Goal: Information Seeking & Learning: Find specific fact

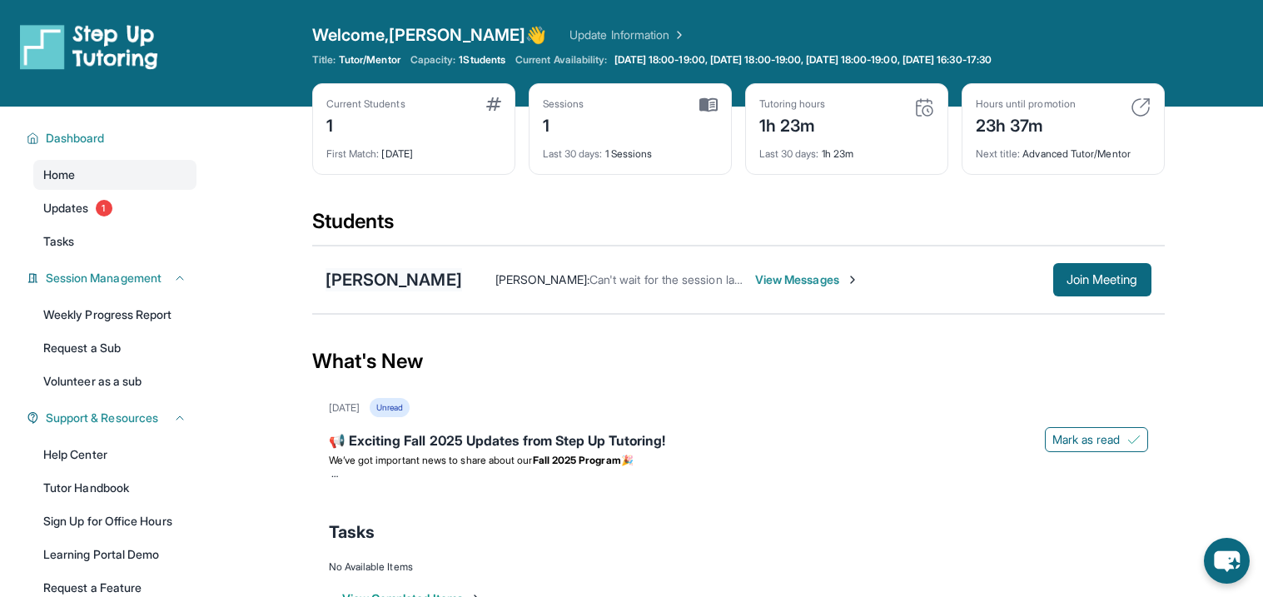
click at [401, 276] on div "[PERSON_NAME]" at bounding box center [394, 279] width 137 height 23
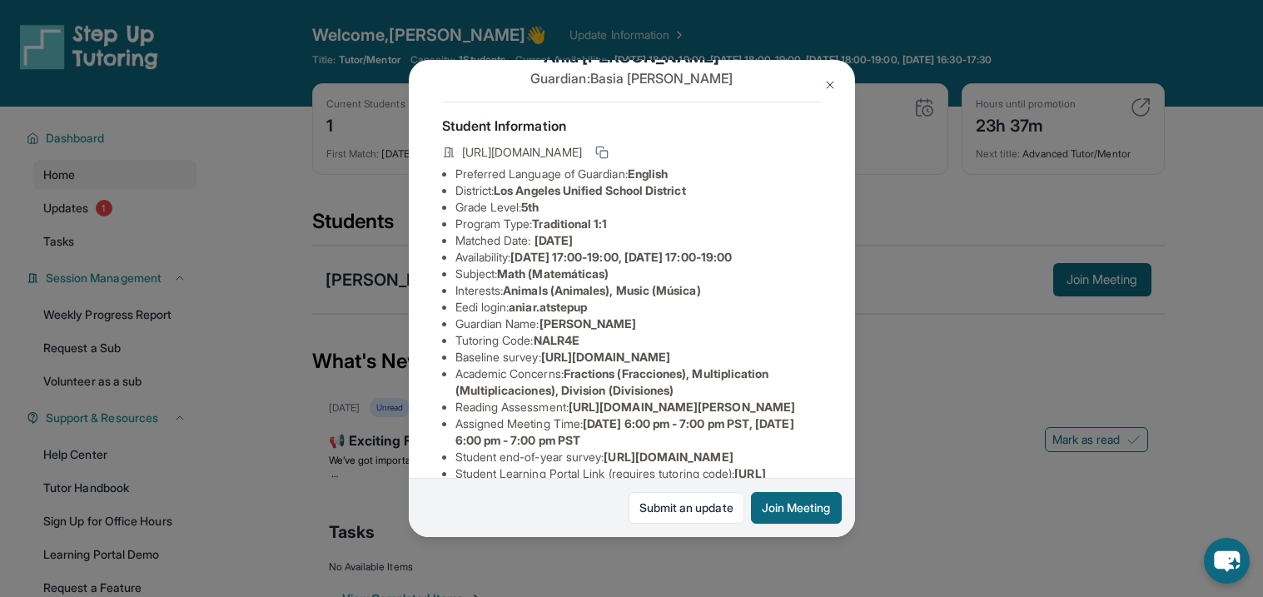
scroll to position [49, 0]
drag, startPoint x: 455, startPoint y: 303, endPoint x: 609, endPoint y: 305, distance: 154.1
click at [609, 305] on li "Eedi login : aniar.atstepup" at bounding box center [639, 306] width 366 height 17
copy li "Eedi login : aniar.atstepup"
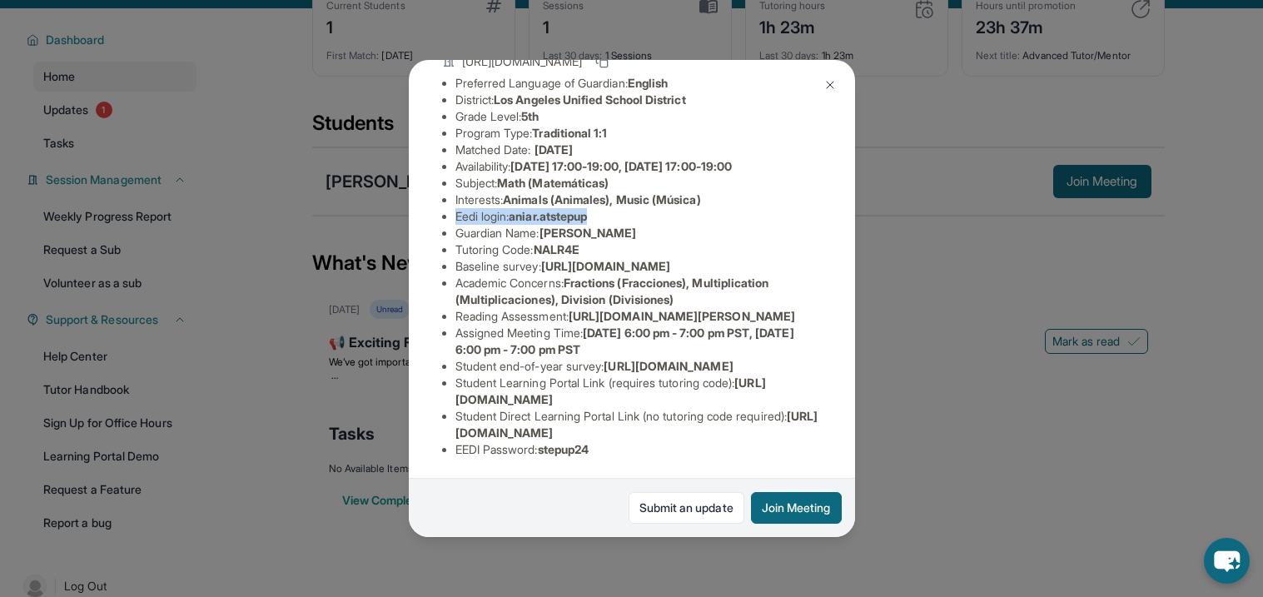
scroll to position [122, 0]
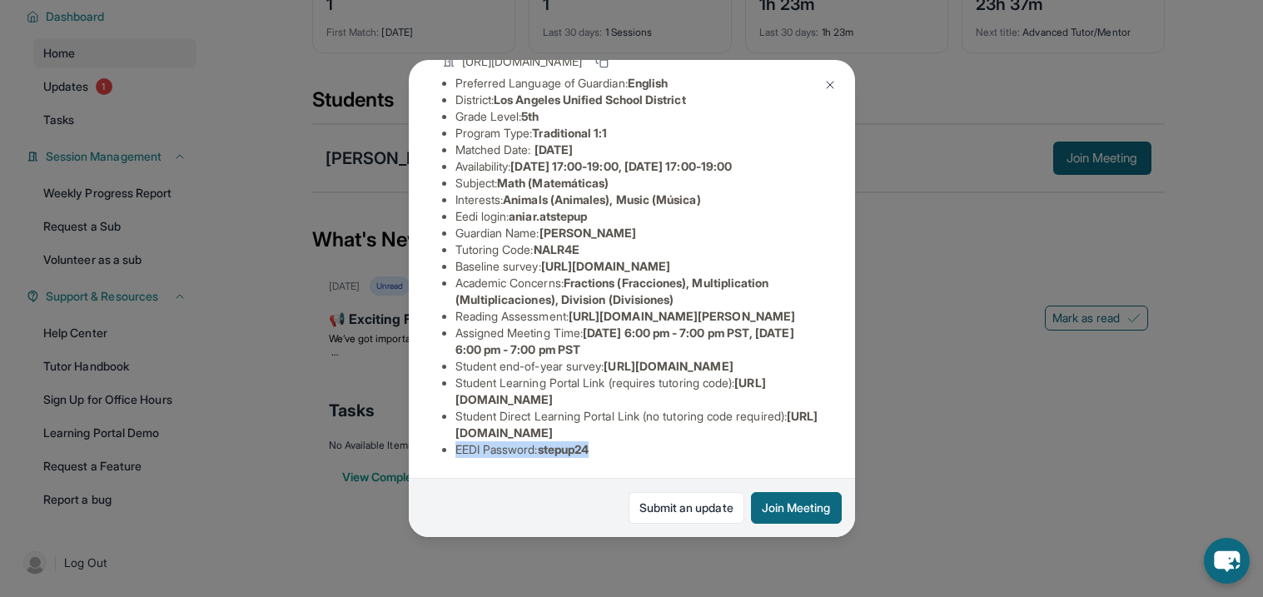
drag, startPoint x: 455, startPoint y: 447, endPoint x: 602, endPoint y: 466, distance: 148.7
click at [602, 466] on div "Student Information https://student-portal.stepuptutoring.org/student/NALR4E Pr…" at bounding box center [632, 241] width 380 height 461
copy li "EEDI Password : stepup24"
click at [867, 482] on div "Ania Richard Guardian: Basia Richard Student Information https://student-portal…" at bounding box center [631, 298] width 1263 height 597
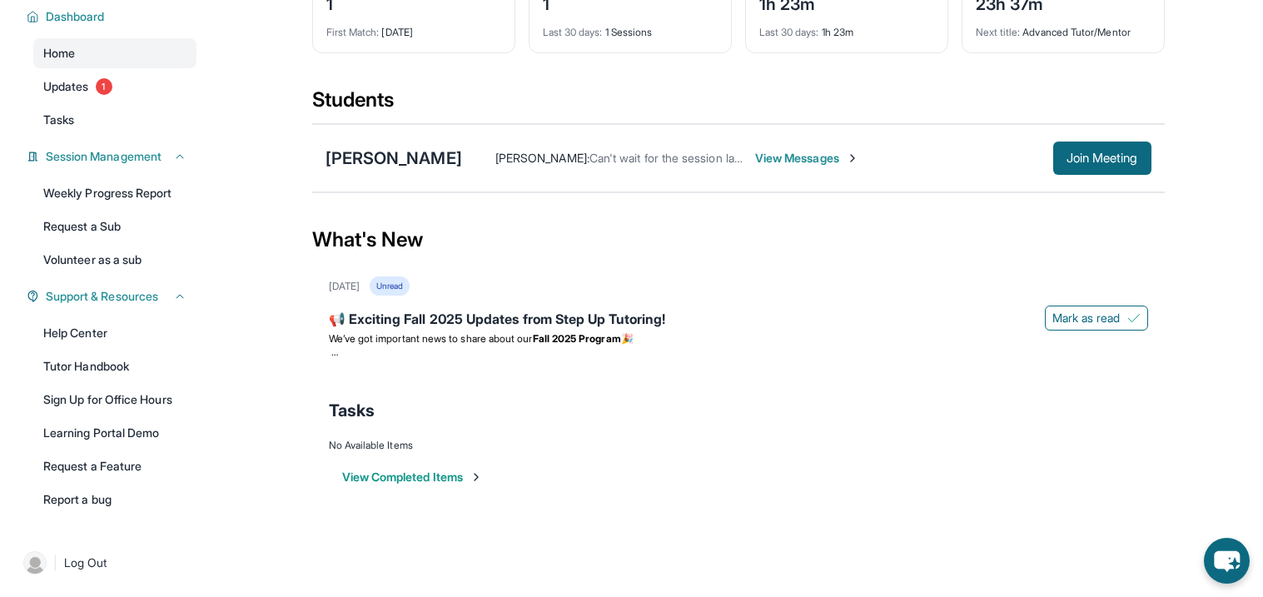
scroll to position [0, 0]
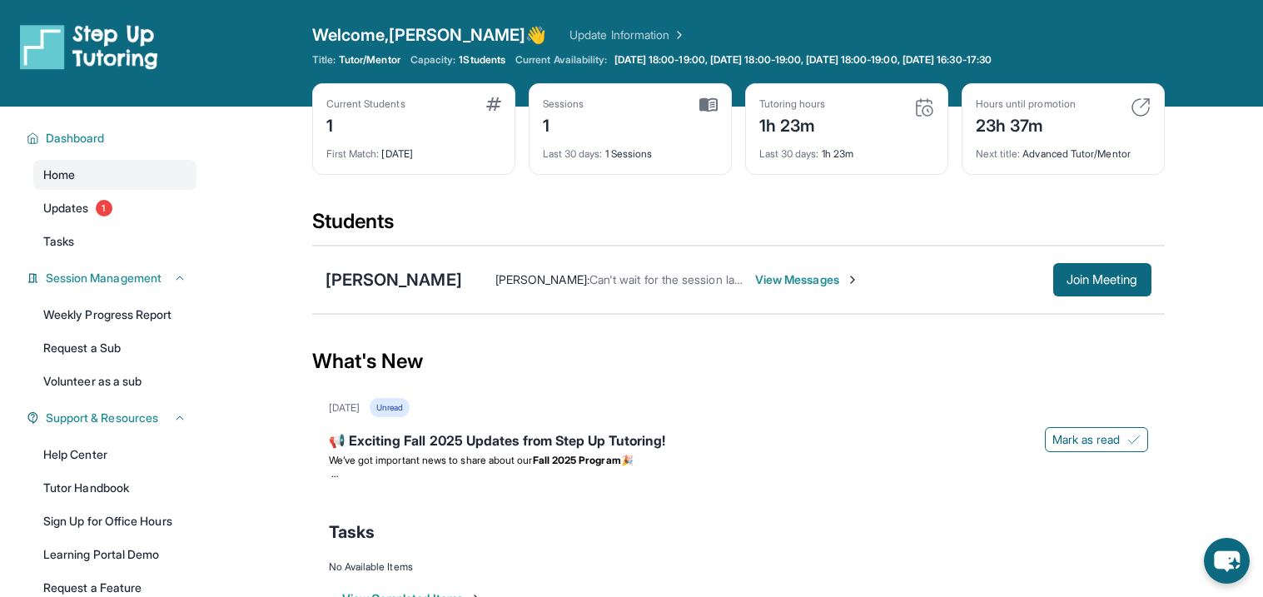
click at [395, 242] on div "Students" at bounding box center [738, 226] width 853 height 37
